Goal: Task Accomplishment & Management: Use online tool/utility

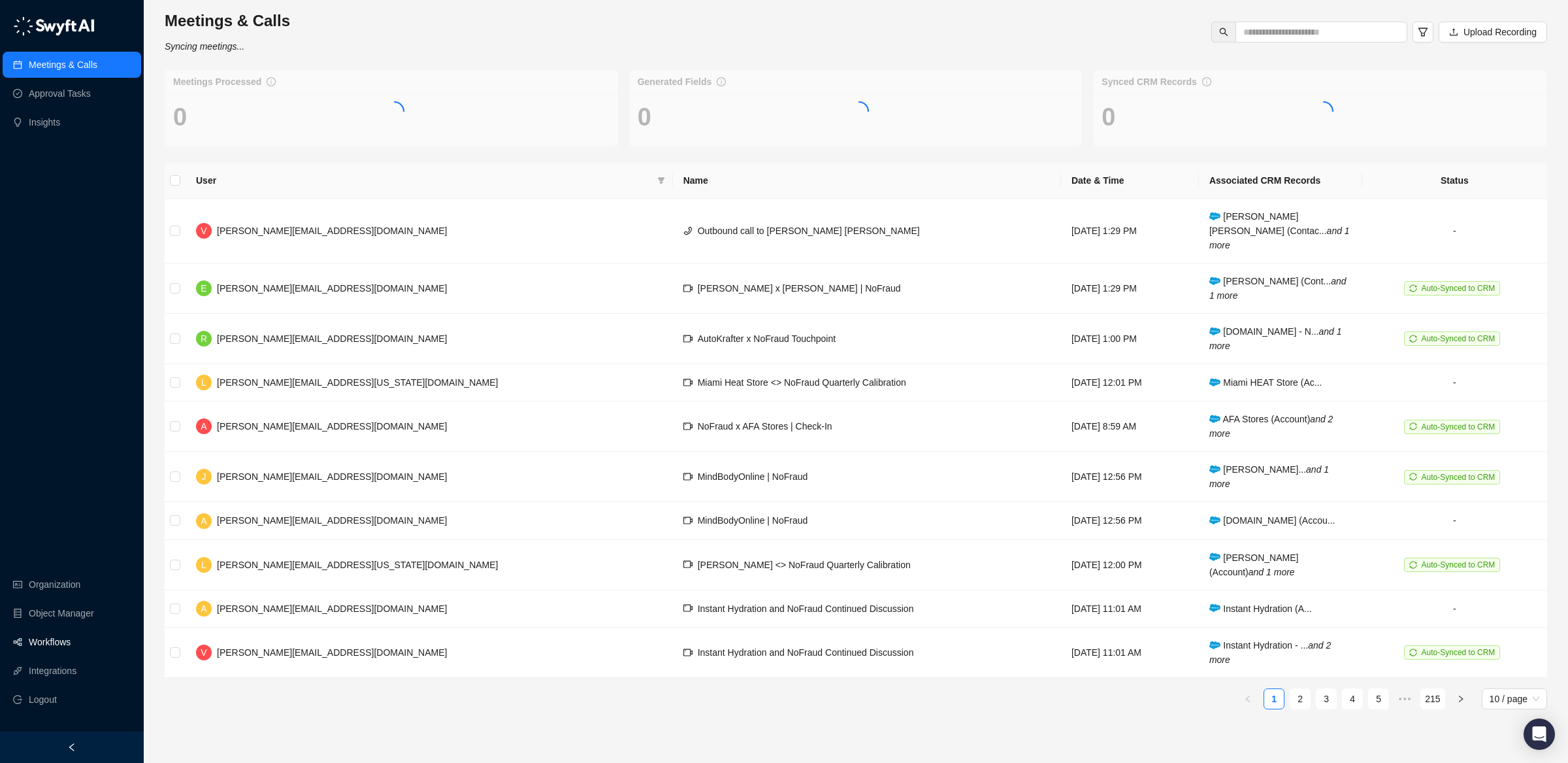
click at [66, 645] on link "Workflows" at bounding box center [50, 642] width 42 height 26
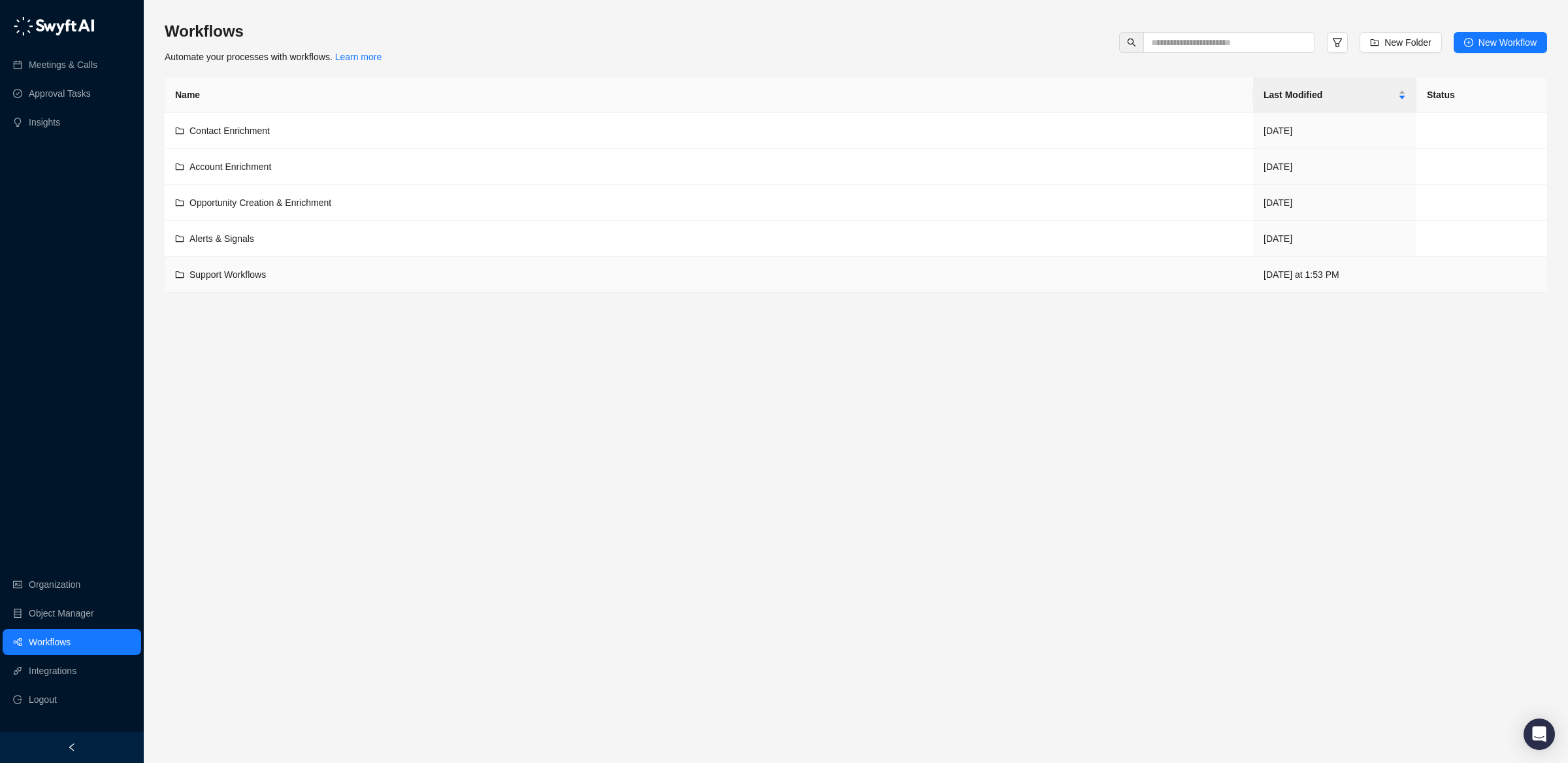
click at [365, 272] on div "Support Workflows" at bounding box center [708, 274] width 1067 height 14
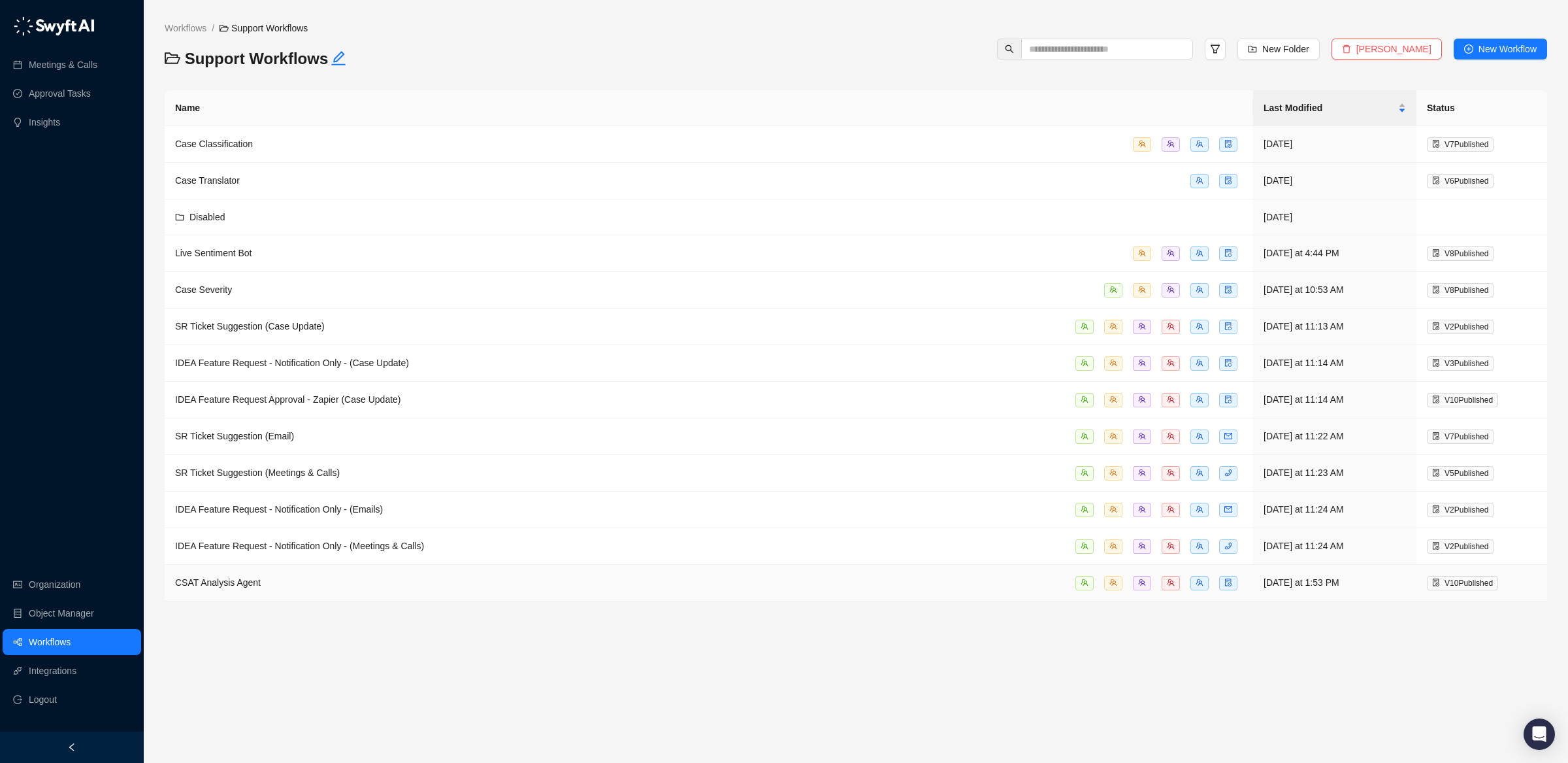
click at [276, 590] on div "CSAT Analysis Agent" at bounding box center [708, 583] width 1067 height 15
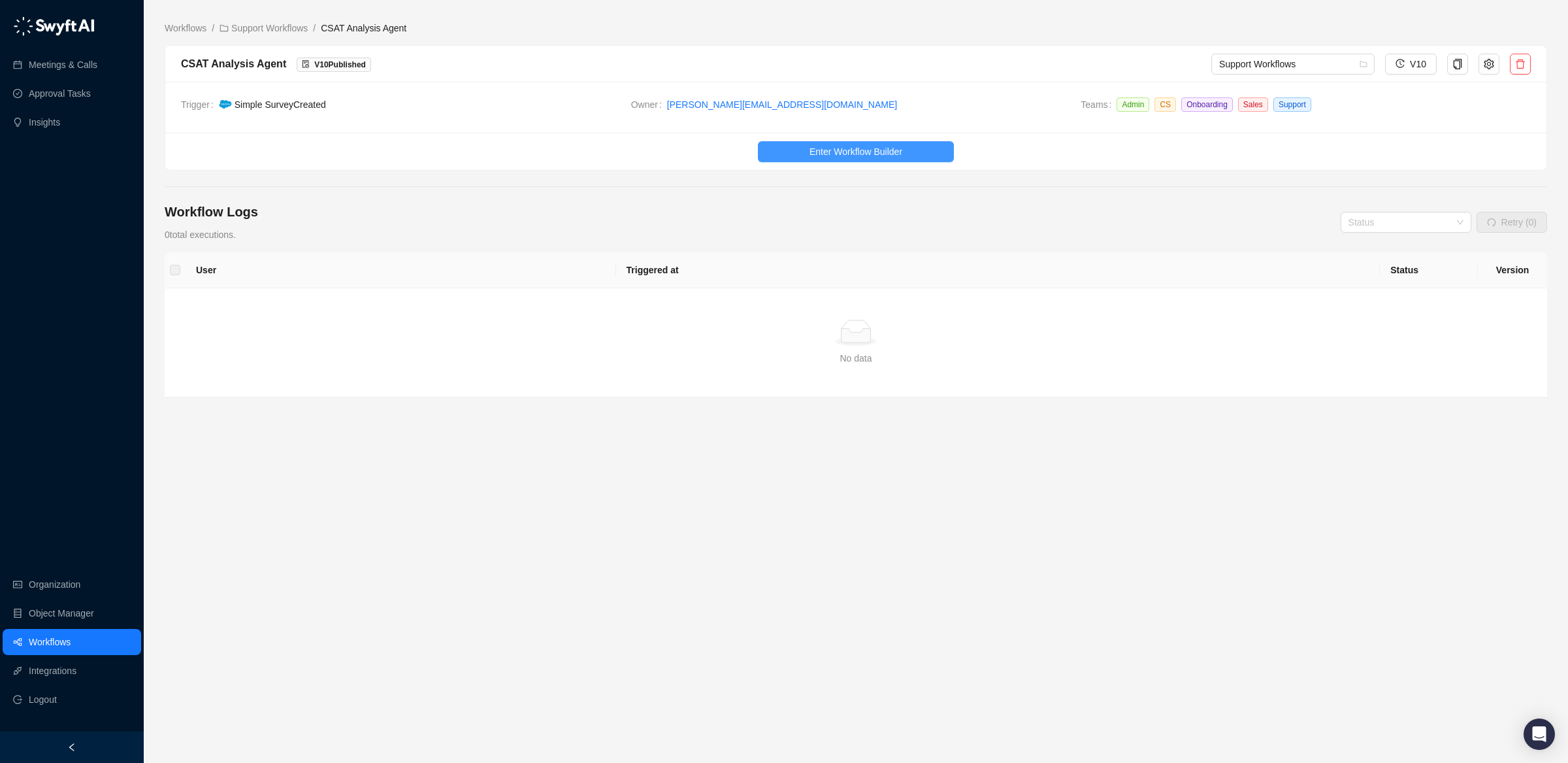
click at [810, 151] on span "Enter Workflow Builder" at bounding box center [856, 152] width 93 height 14
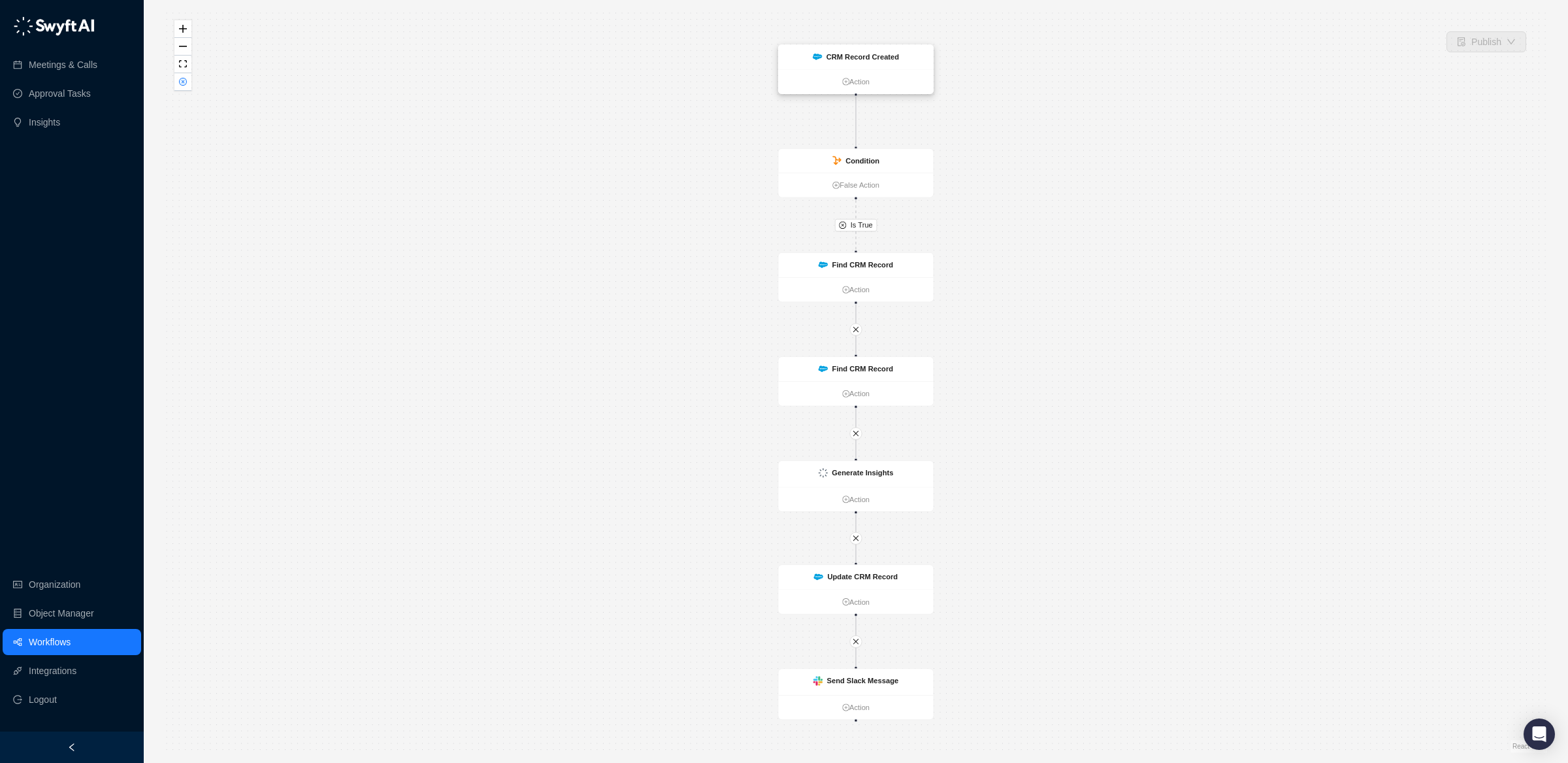
click at [838, 57] on strong "CRM Record Created" at bounding box center [862, 57] width 73 height 9
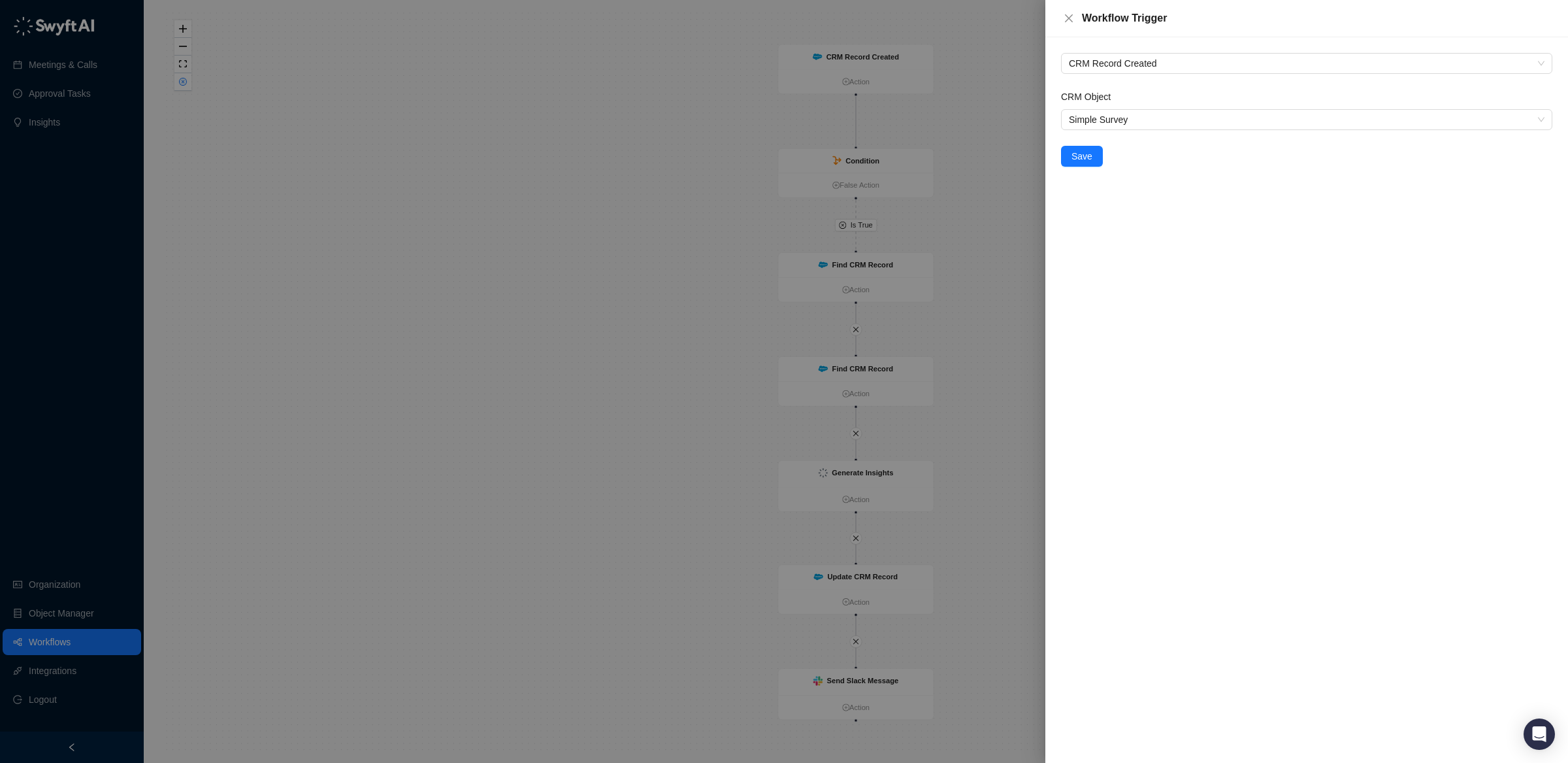
click at [721, 83] on div at bounding box center [784, 381] width 1568 height 763
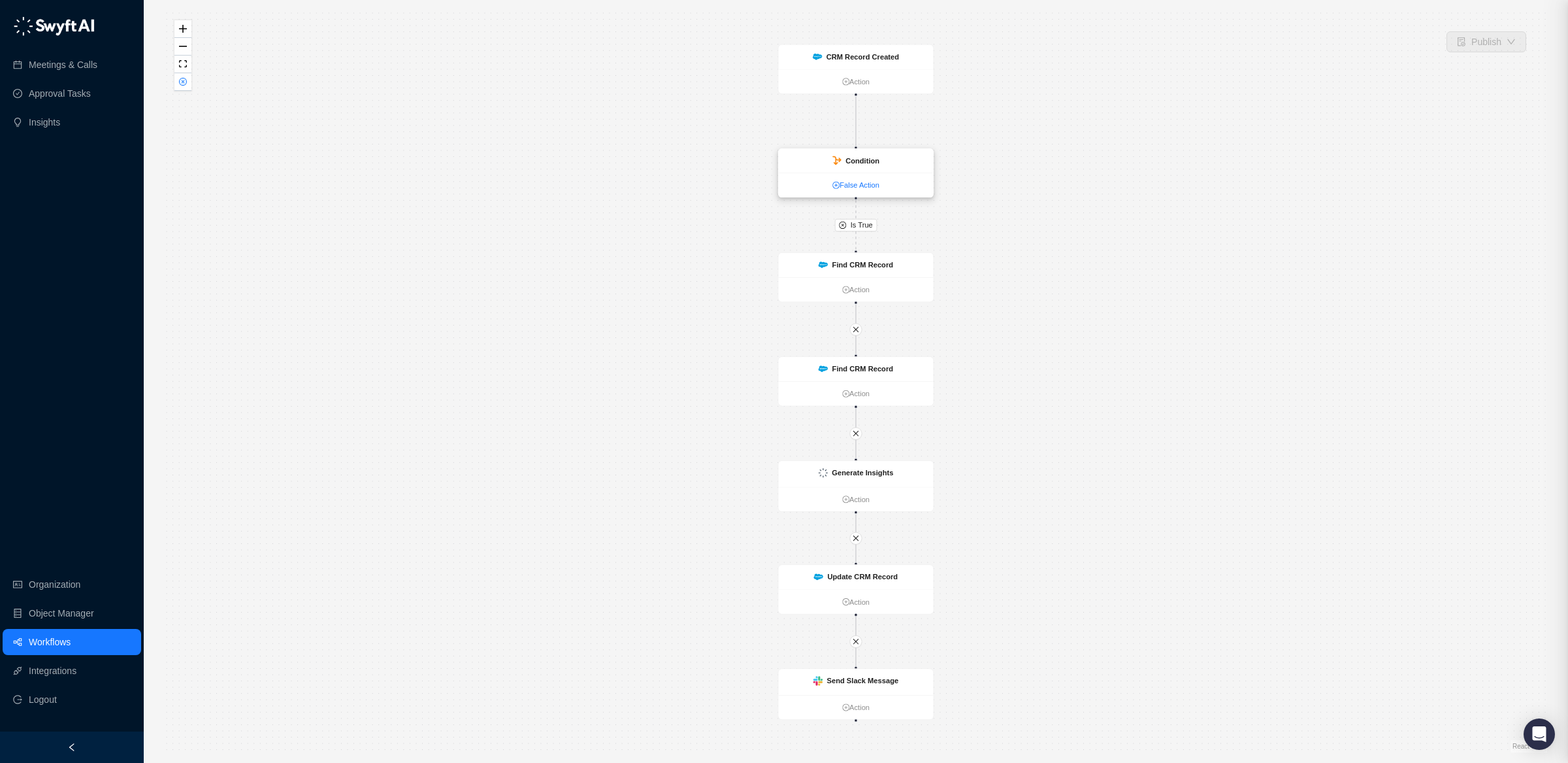
click at [862, 181] on link "False Action" at bounding box center [855, 185] width 155 height 11
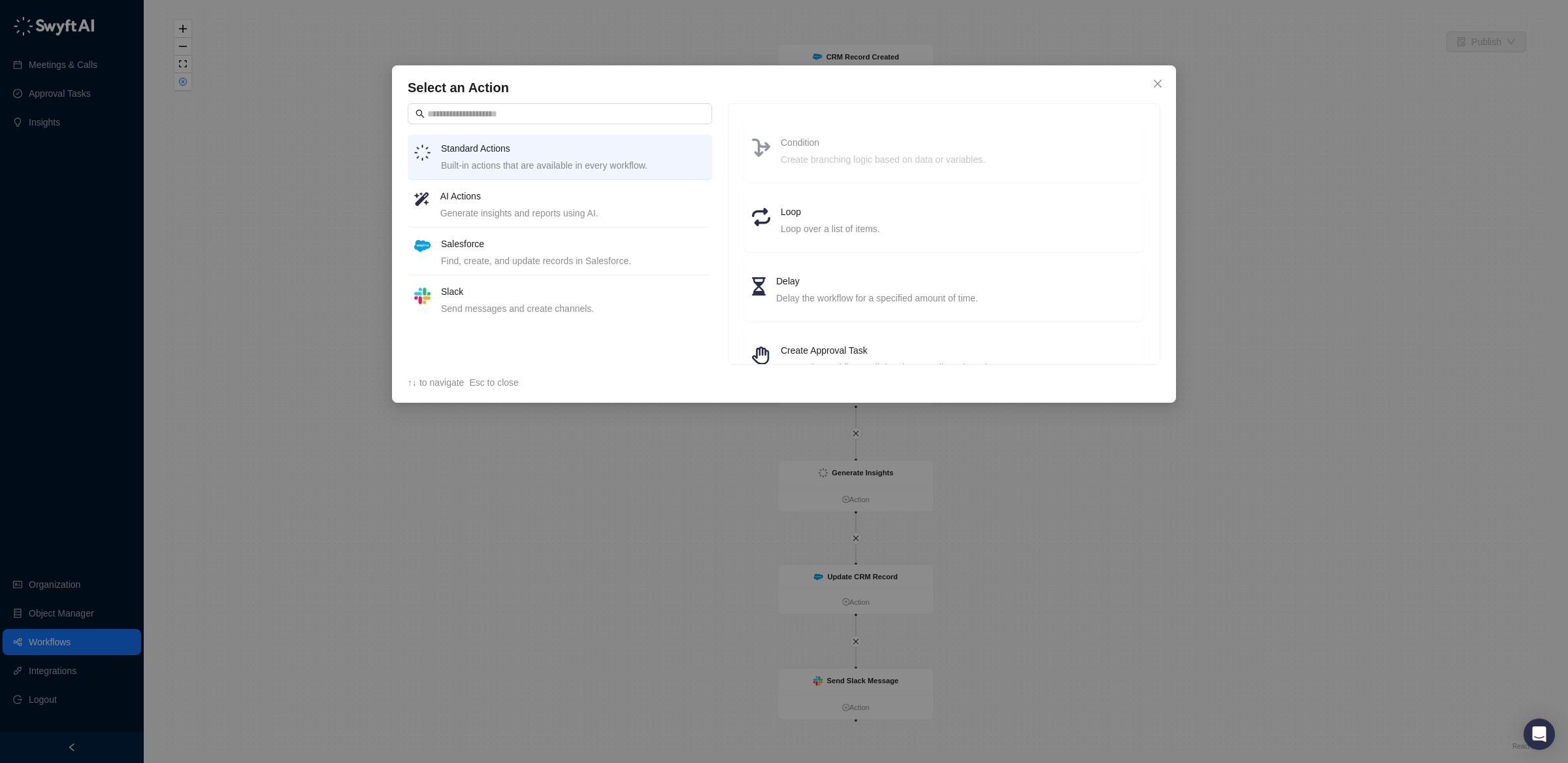
drag, startPoint x: 1157, startPoint y: 79, endPoint x: 1067, endPoint y: 102, distance: 92.9
click at [1157, 79] on icon "close" at bounding box center [1157, 84] width 11 height 11
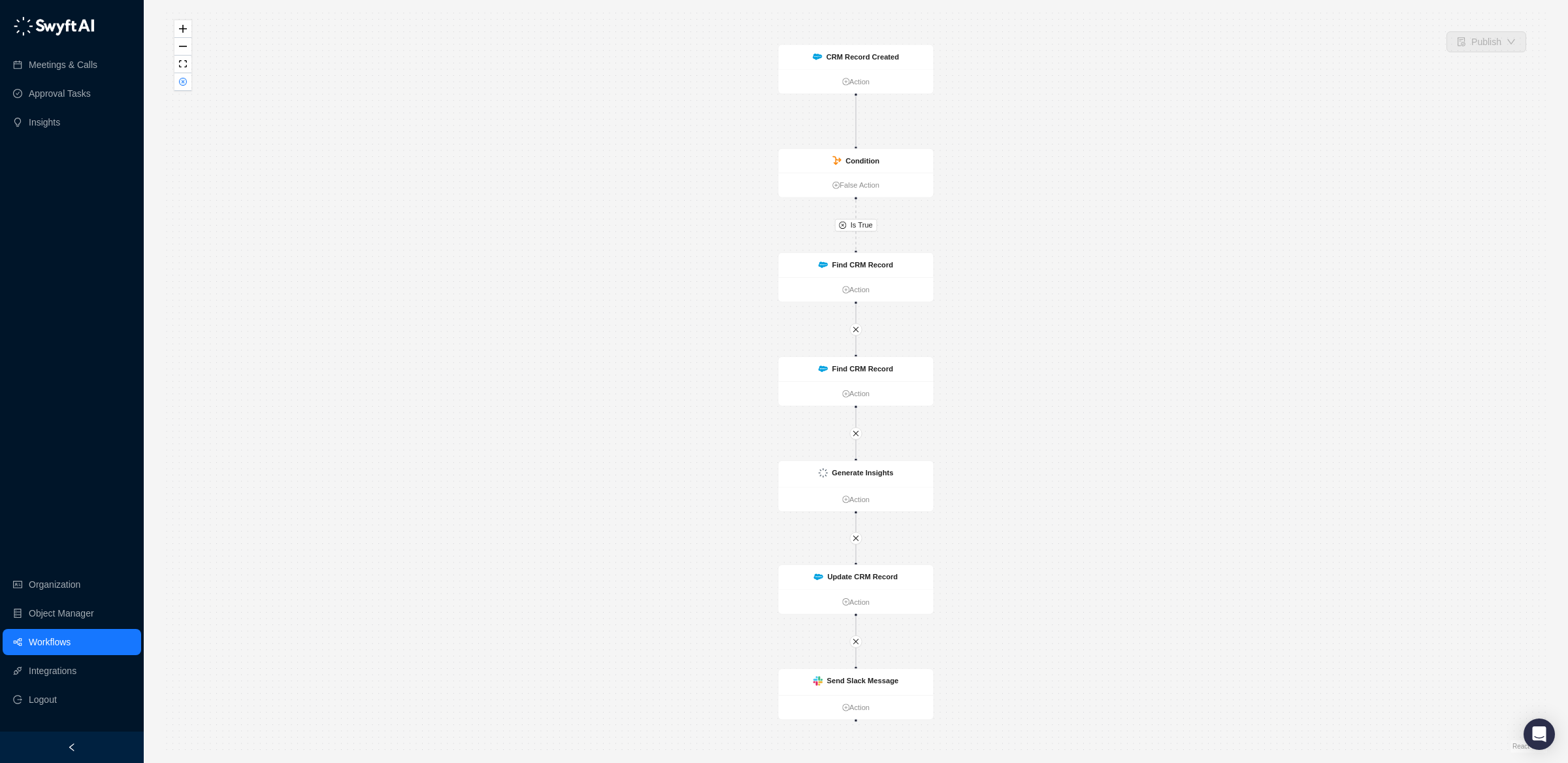
click at [60, 644] on link "Workflows" at bounding box center [50, 642] width 42 height 26
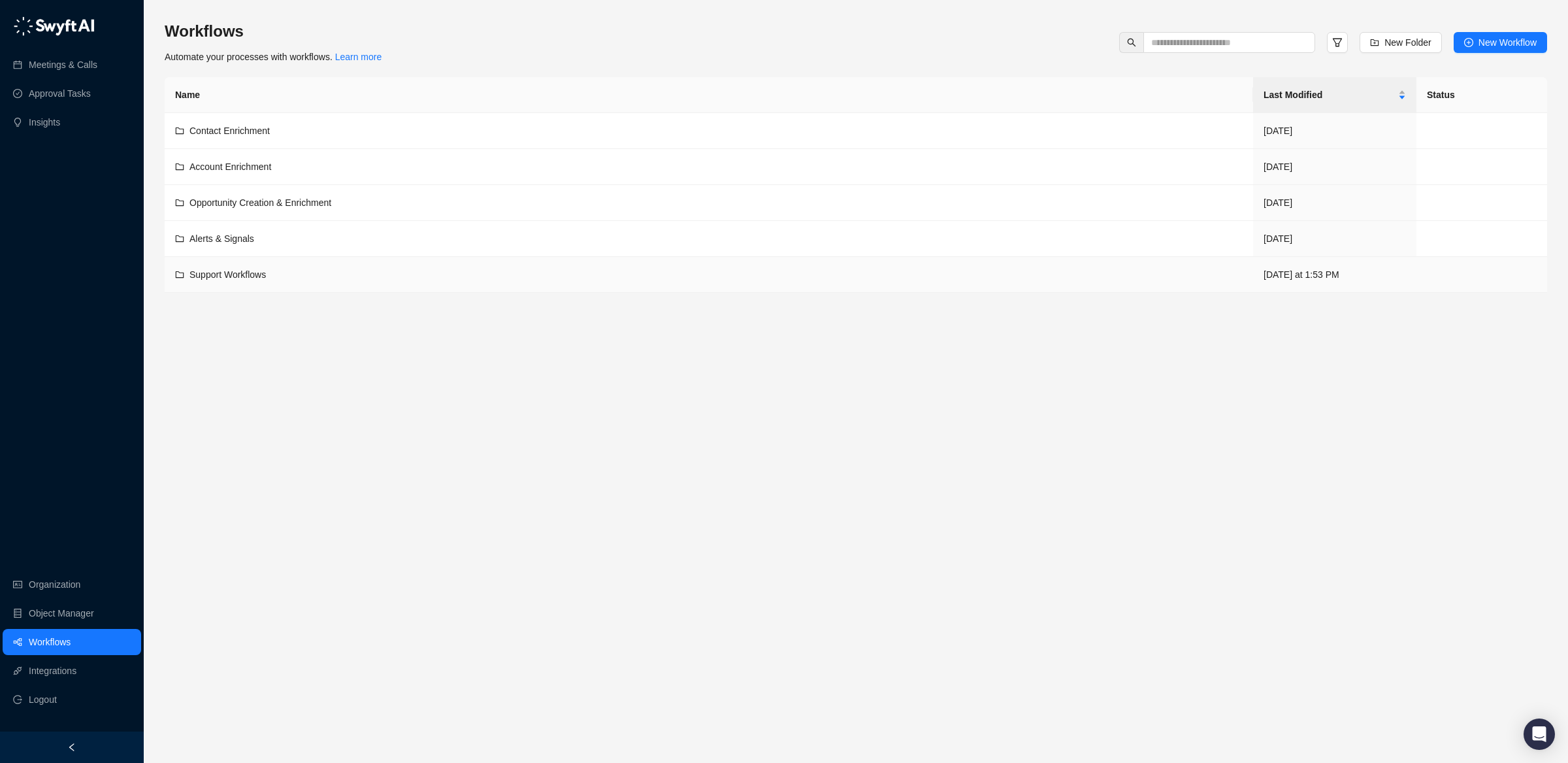
click at [474, 285] on td "Support Workflows" at bounding box center [708, 274] width 1088 height 36
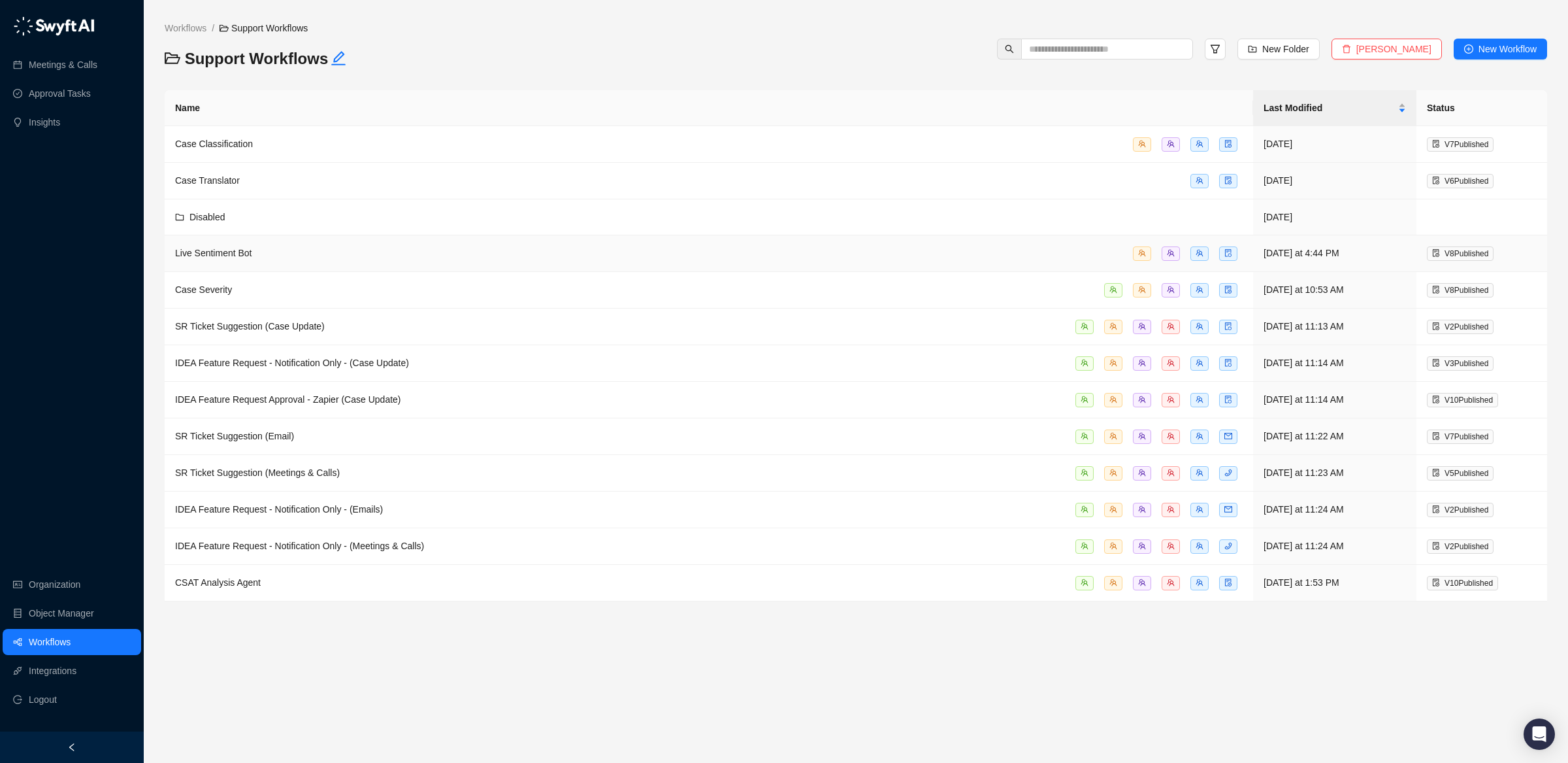
click at [222, 256] on span "Live Sentiment Bot" at bounding box center [214, 253] width 77 height 11
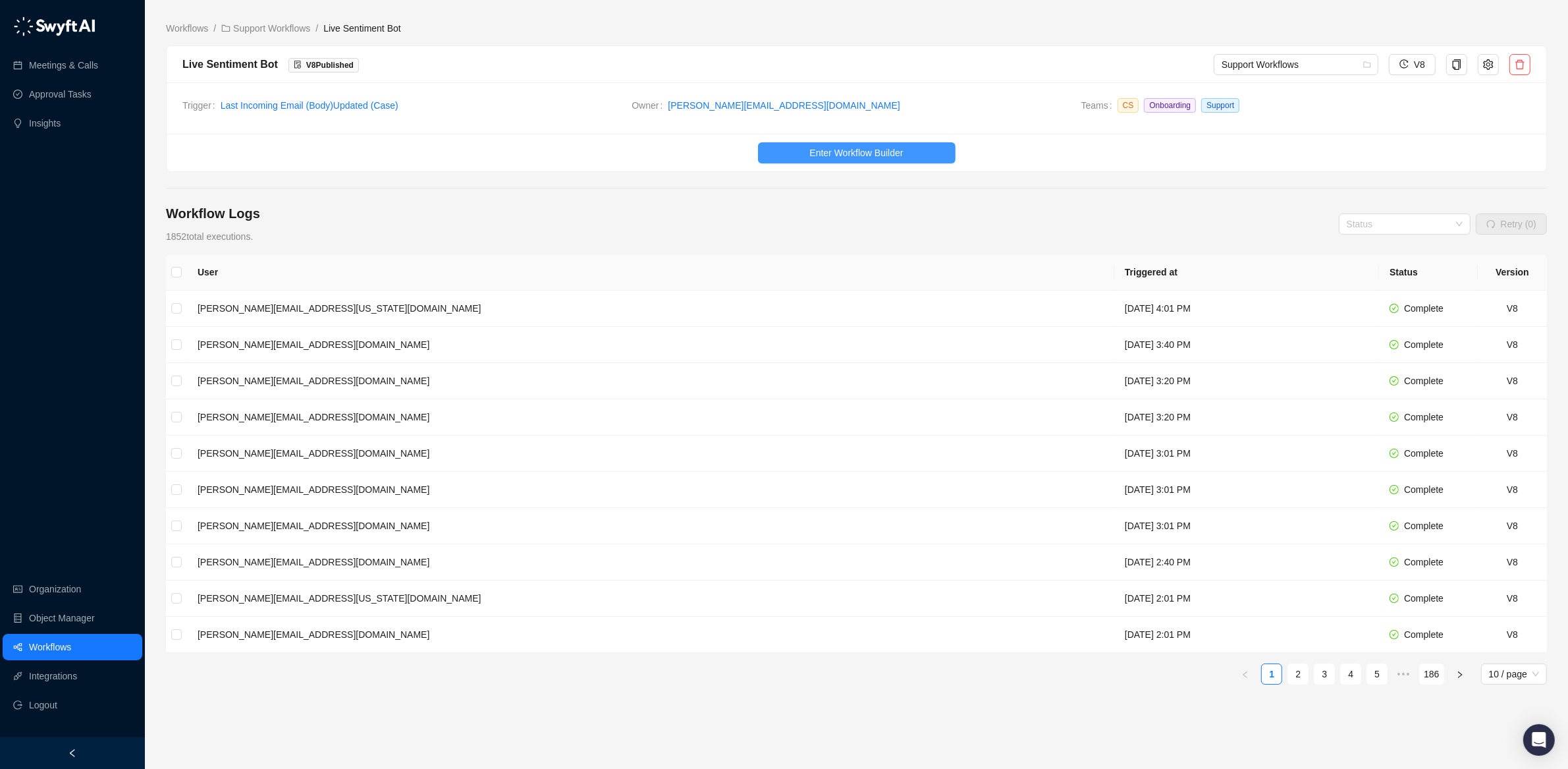
click at [792, 155] on button "Enter Workflow Builder" at bounding box center [857, 153] width 198 height 21
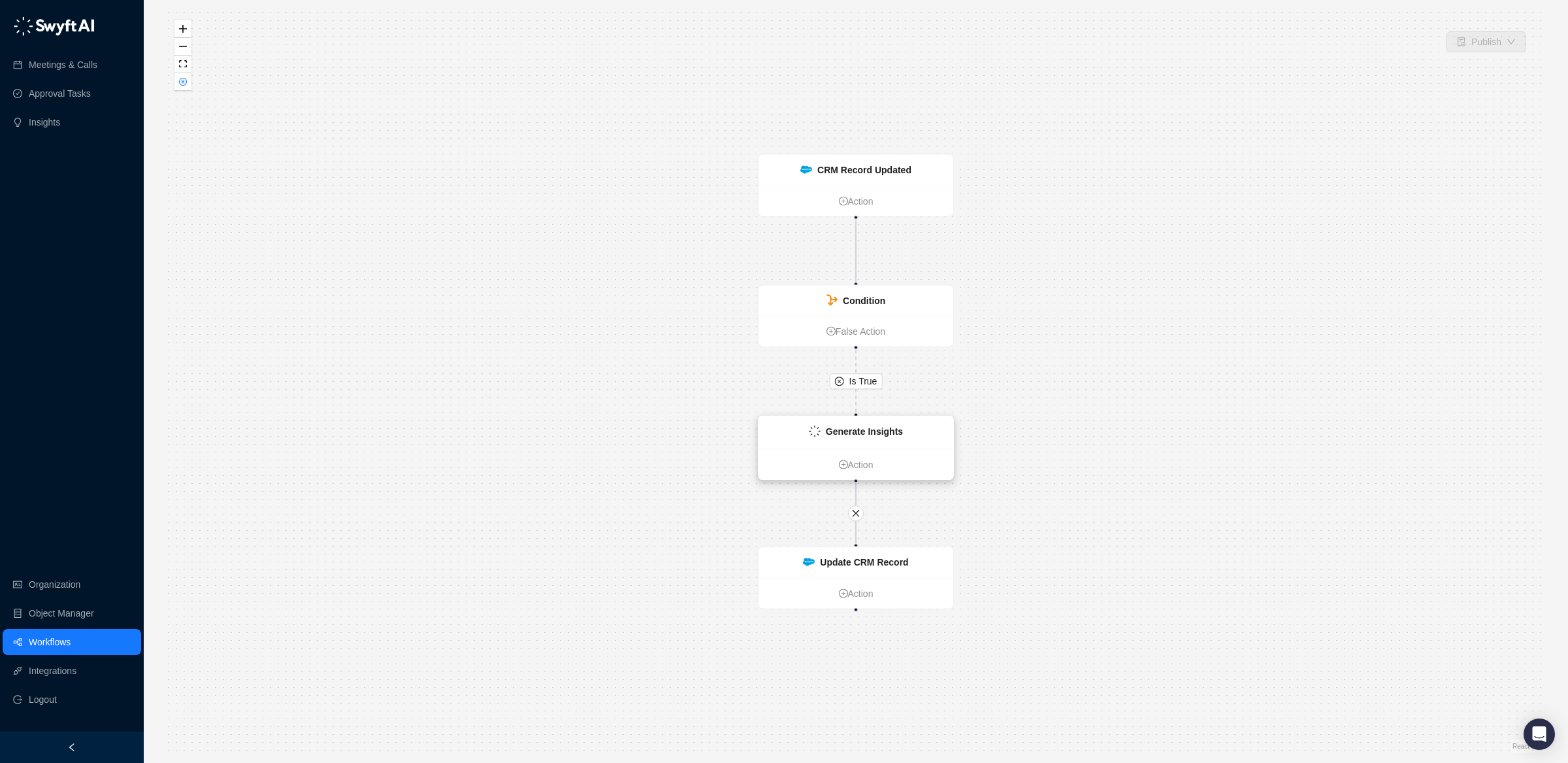
click at [843, 446] on div "Generate Insights" at bounding box center [855, 432] width 194 height 32
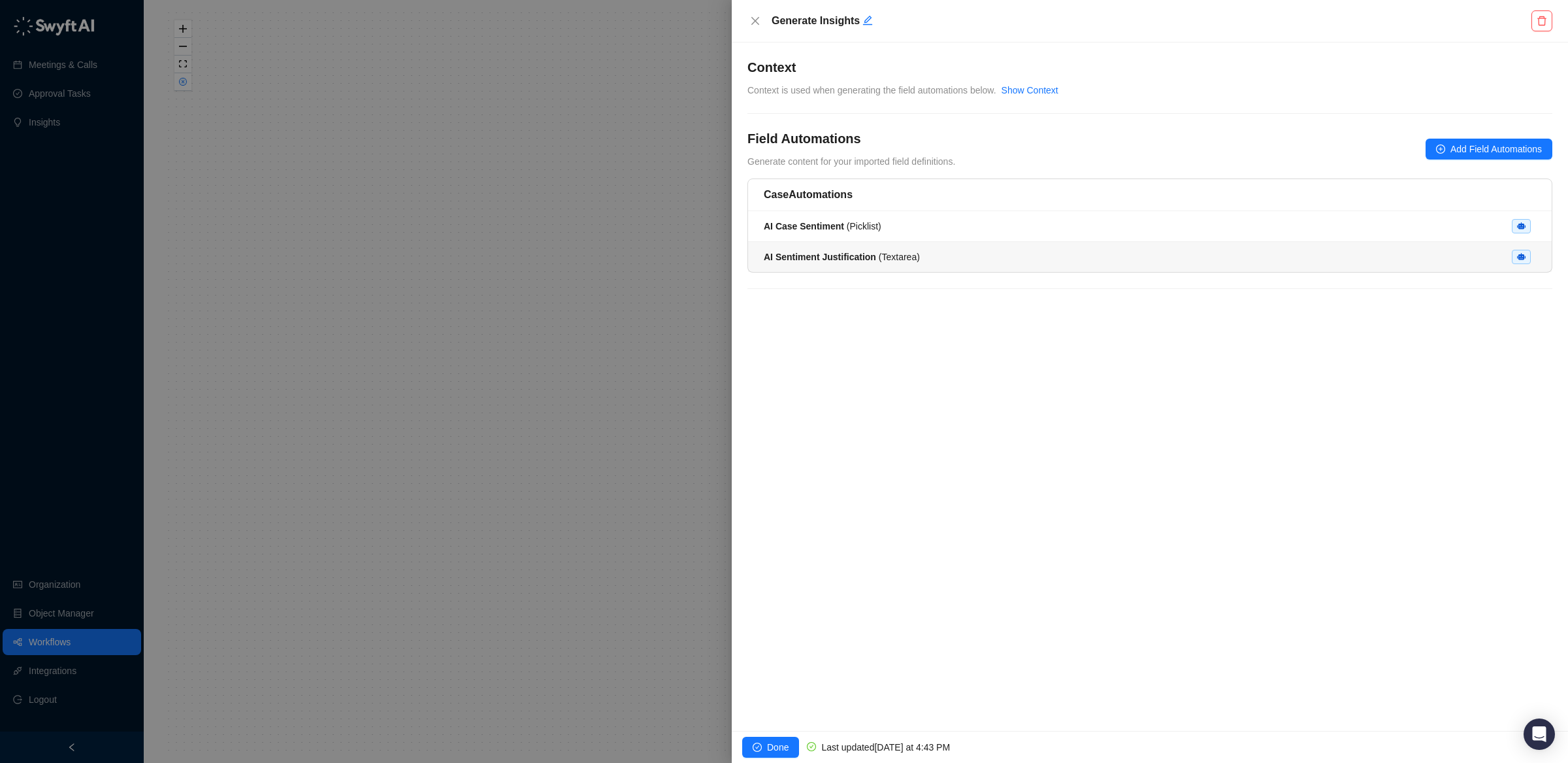
click at [889, 266] on li "AI Sentiment Justification ( Textarea )" at bounding box center [1150, 257] width 804 height 30
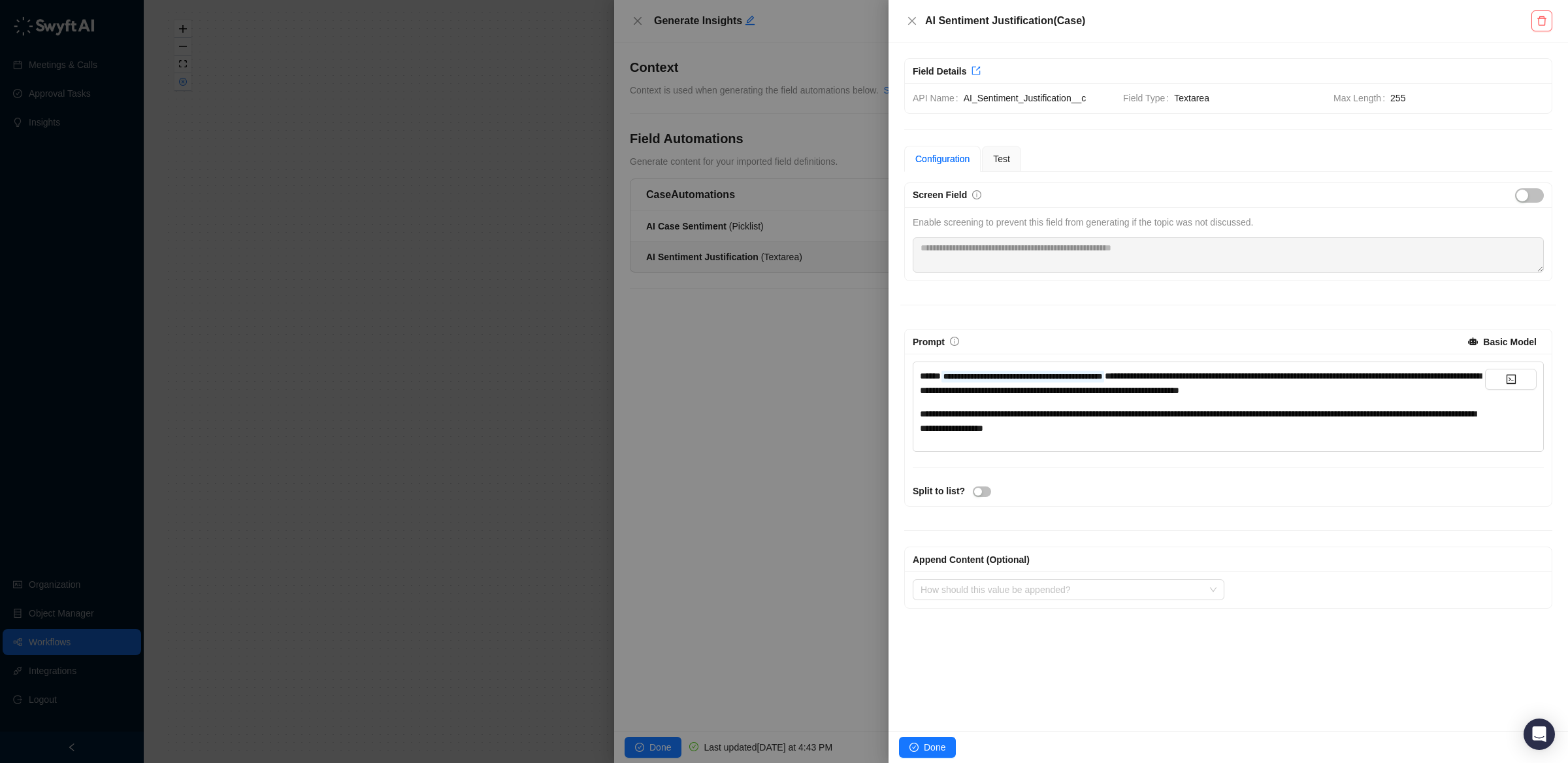
click at [977, 603] on div "How should this value be appended? Select value to append" at bounding box center [1227, 590] width 647 height 37
click at [980, 597] on input "search" at bounding box center [1064, 590] width 288 height 19
click at [1087, 529] on div "Append Content (Optional) How should this value be appended? Select value to ap…" at bounding box center [1227, 561] width 656 height 94
click at [1178, 428] on div "**********" at bounding box center [1202, 420] width 565 height 29
click at [931, 746] on span "Done" at bounding box center [934, 747] width 22 height 14
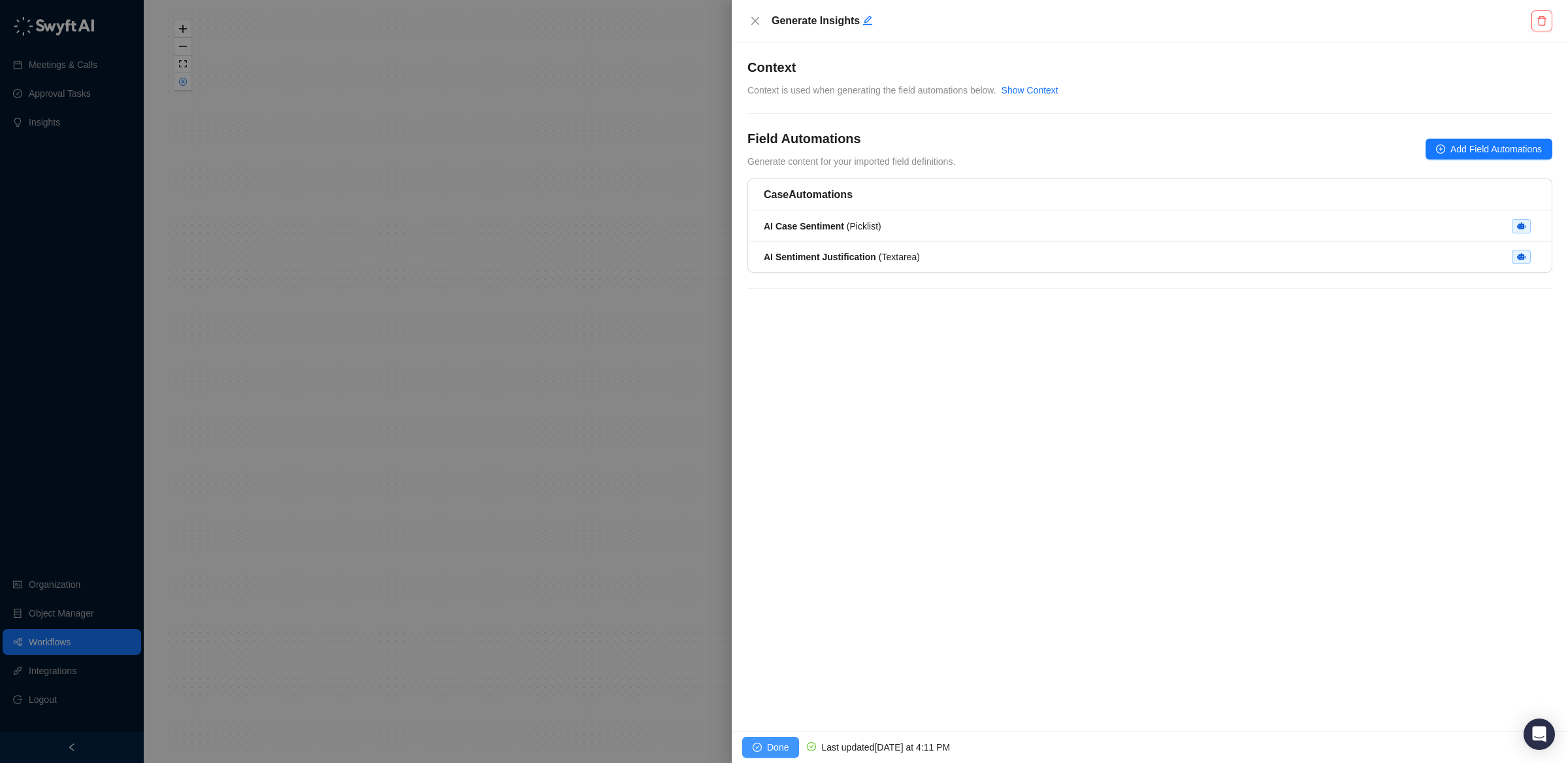
click at [776, 748] on span "Done" at bounding box center [777, 747] width 22 height 14
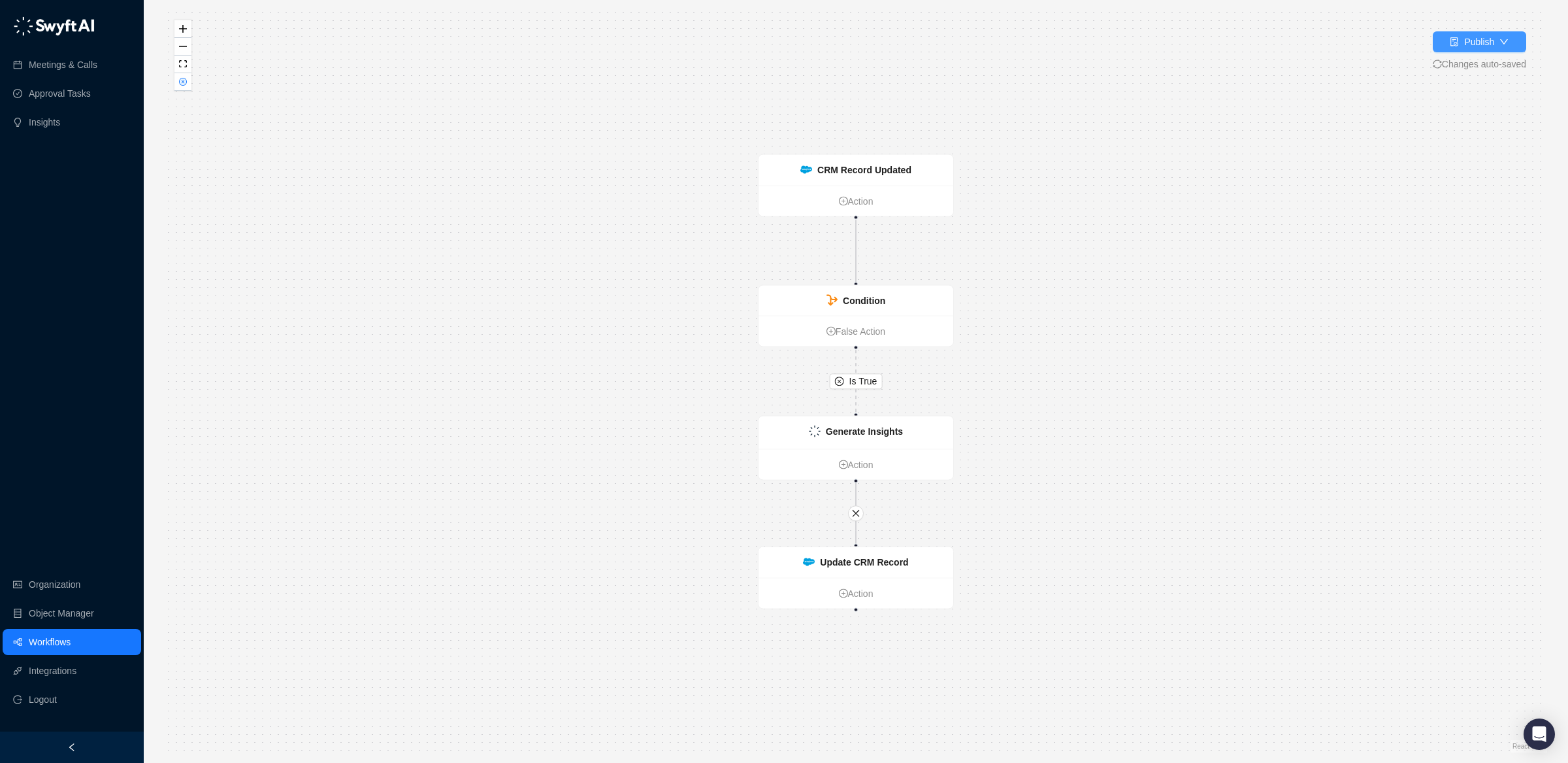
click at [1487, 40] on div "Publish" at bounding box center [1479, 42] width 30 height 14
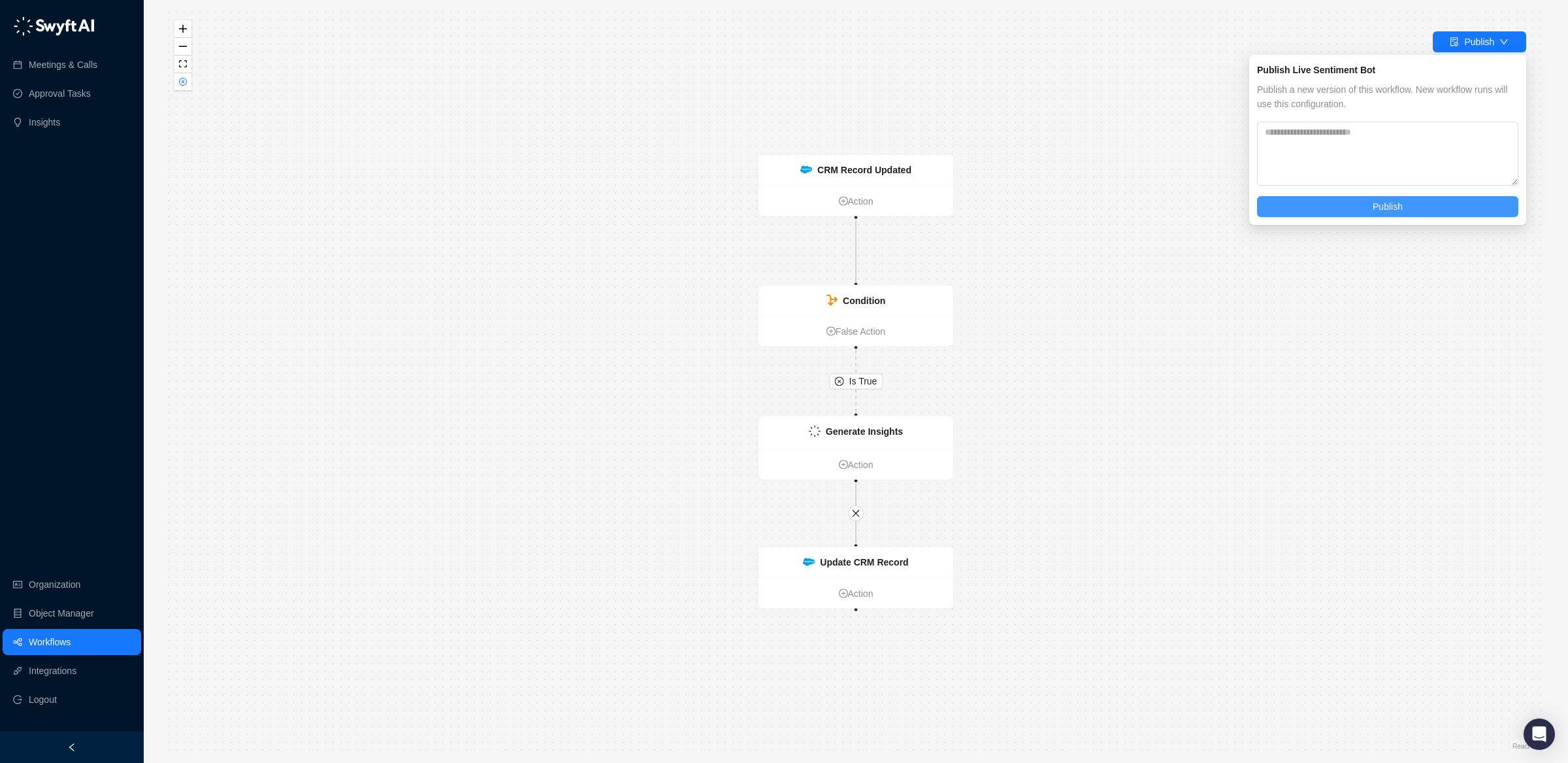
click at [1379, 209] on span "Publish" at bounding box center [1388, 207] width 30 height 14
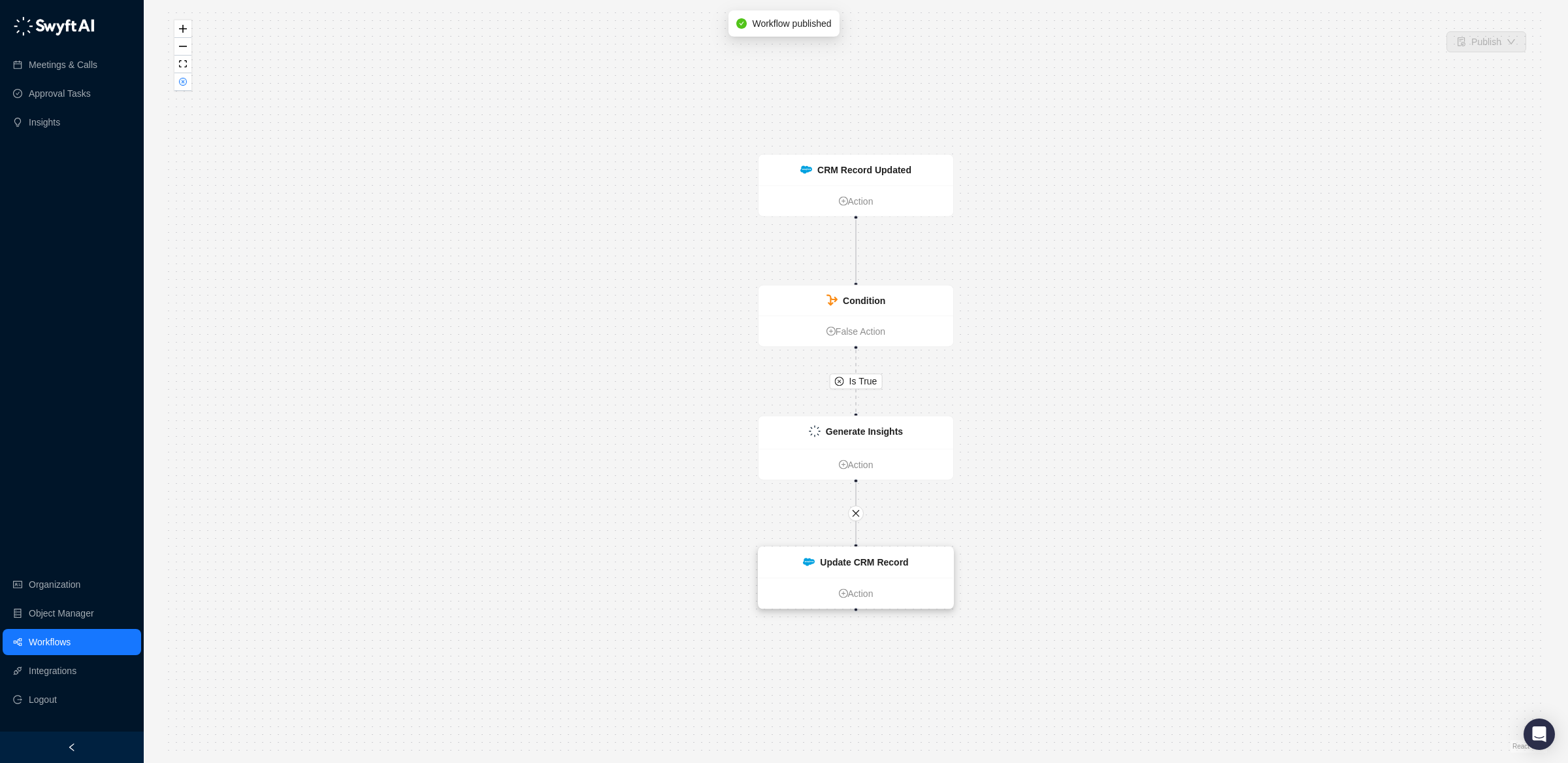
click at [912, 575] on div "Update CRM Record" at bounding box center [855, 562] width 194 height 31
